Goal: Information Seeking & Learning: Learn about a topic

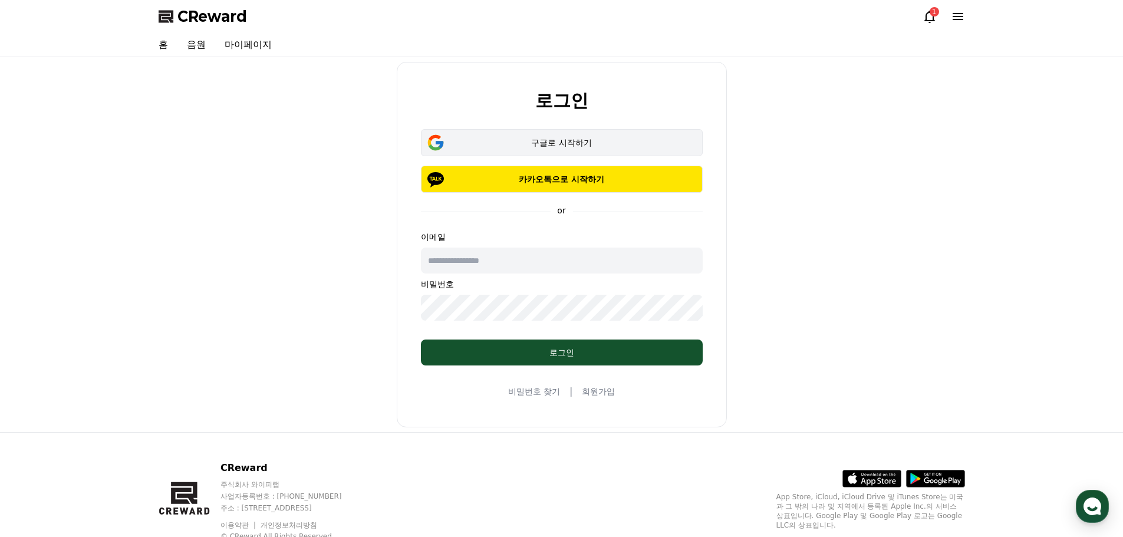
click at [537, 135] on button "구글로 시작하기" at bounding box center [562, 142] width 282 height 27
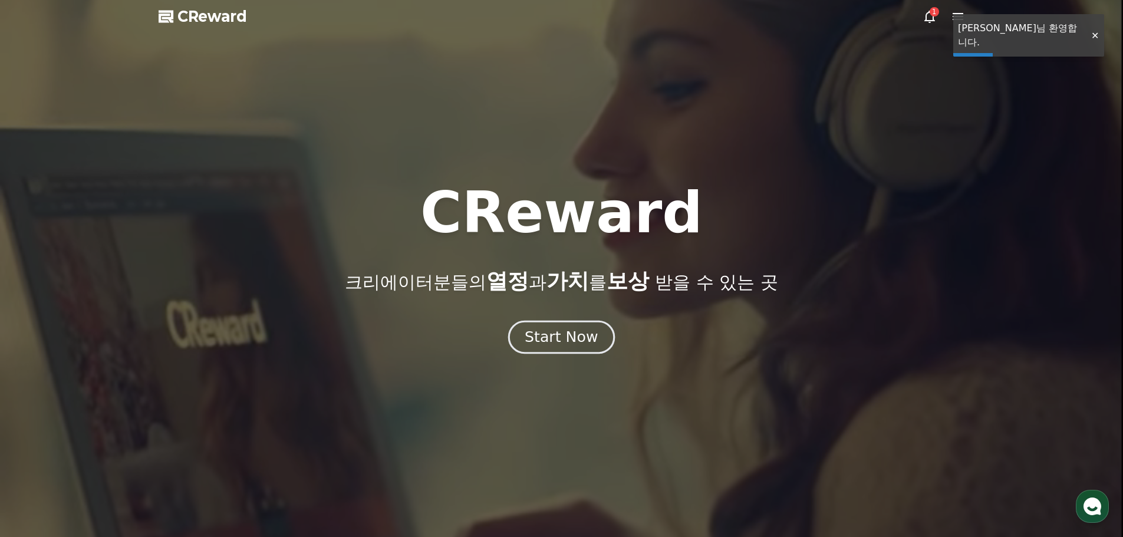
click at [577, 339] on div "Start Now" at bounding box center [561, 337] width 73 height 20
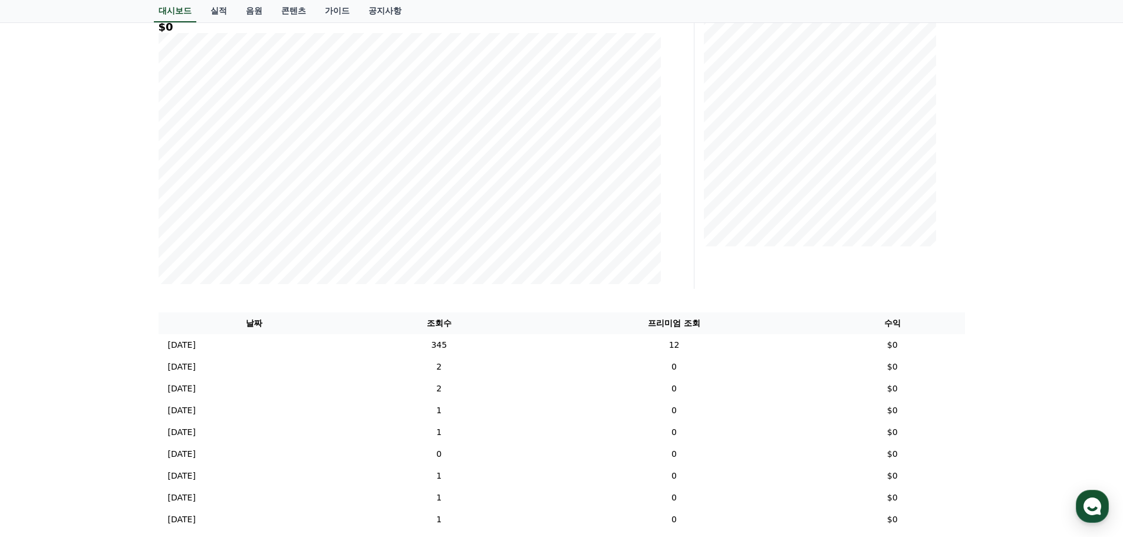
scroll to position [354, 0]
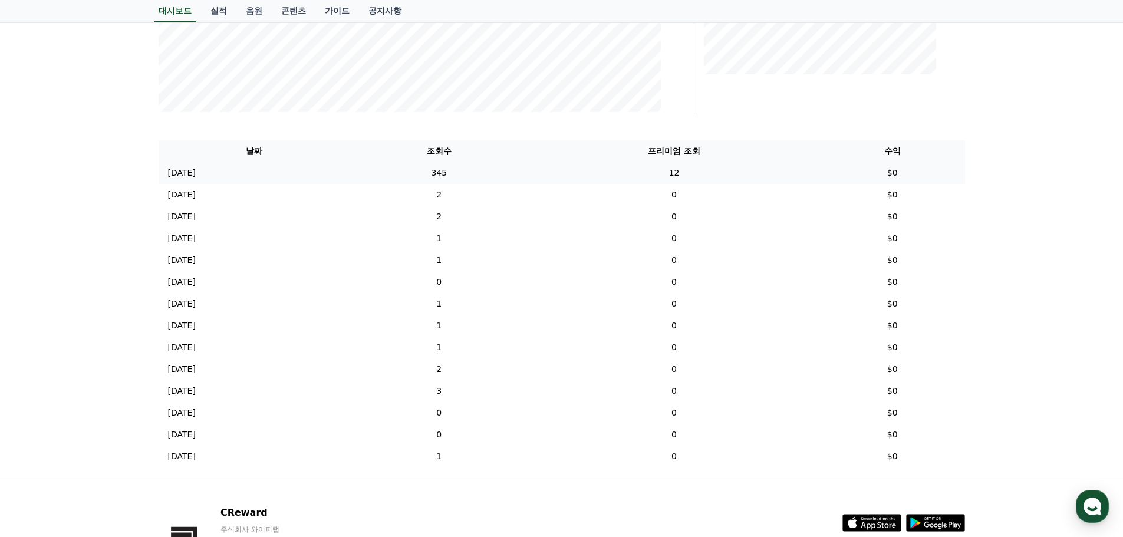
click at [189, 172] on p "[DATE]" at bounding box center [182, 173] width 28 height 12
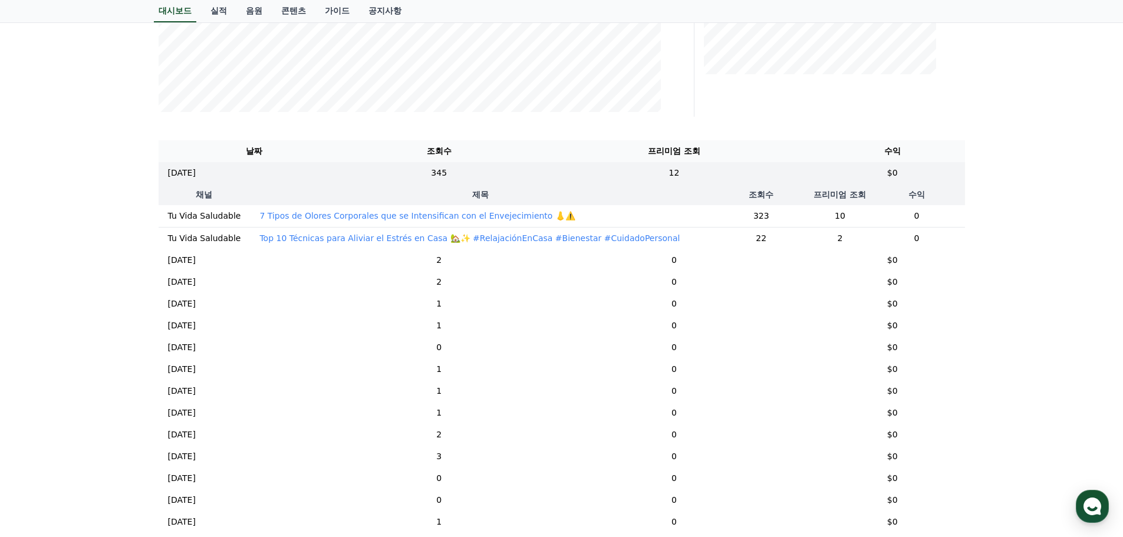
click at [388, 220] on p "7 Tipos de Olores Corporales que se Intensifican con el Envejecimiento 👃⚠️" at bounding box center [416, 216] width 315 height 12
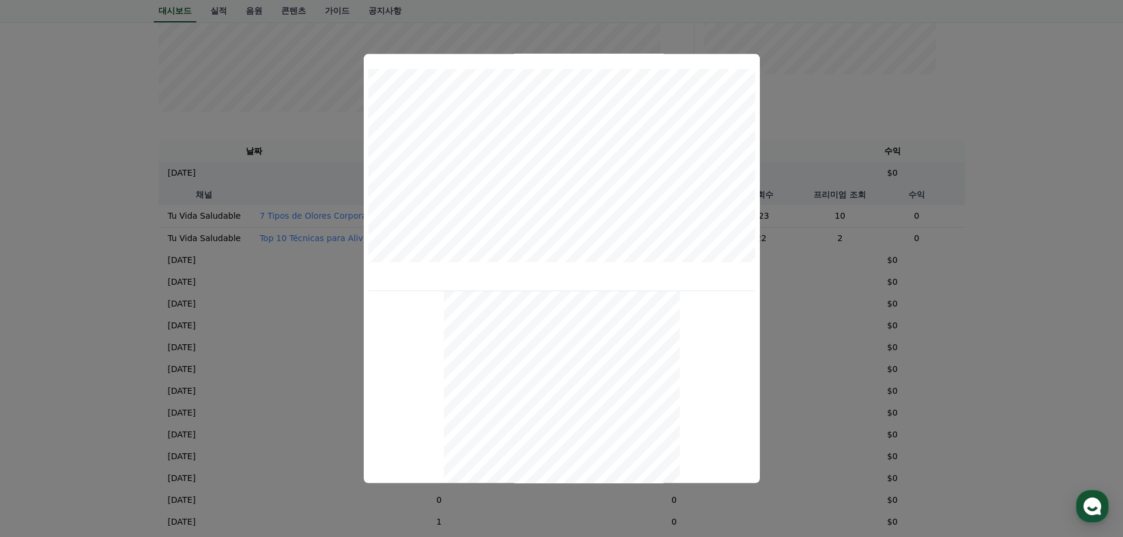
click at [291, 244] on button "close modal" at bounding box center [561, 268] width 1123 height 537
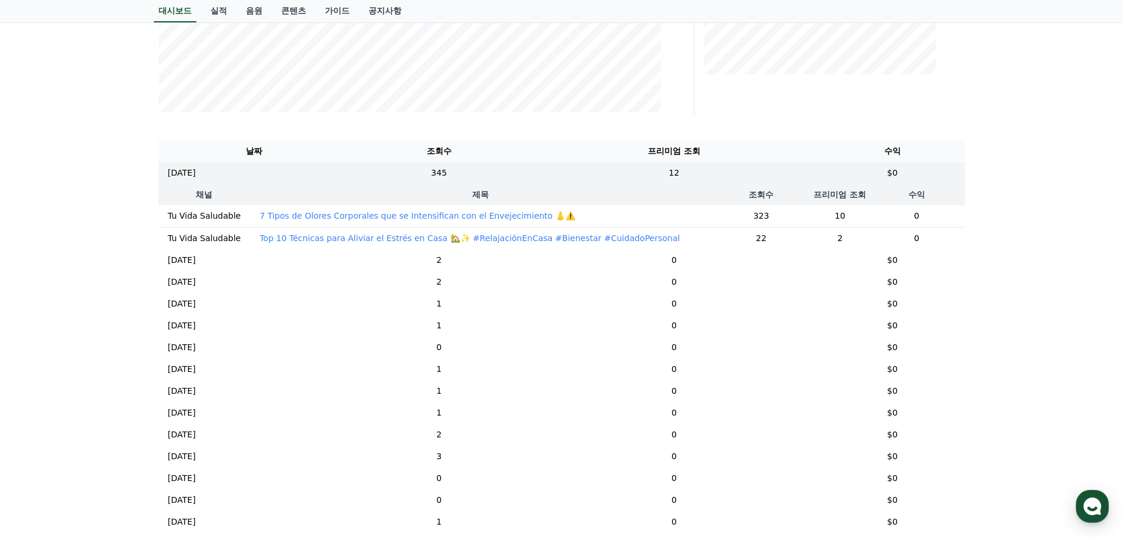
click at [299, 240] on p "Top 10 Técnicas para Aliviar el Estrés en Casa 🏡✨ #RelajaciónEnCasa #Bienestar …" at bounding box center [469, 238] width 420 height 12
